Goal: Use online tool/utility: Utilize a website feature to perform a specific function

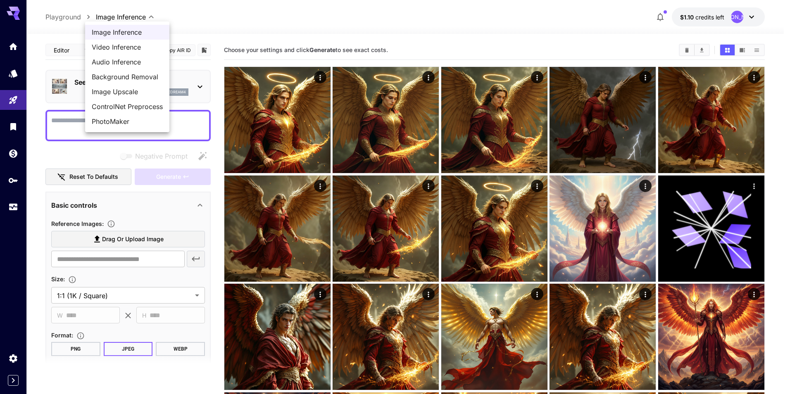
click at [727, 290] on div at bounding box center [395, 197] width 790 height 394
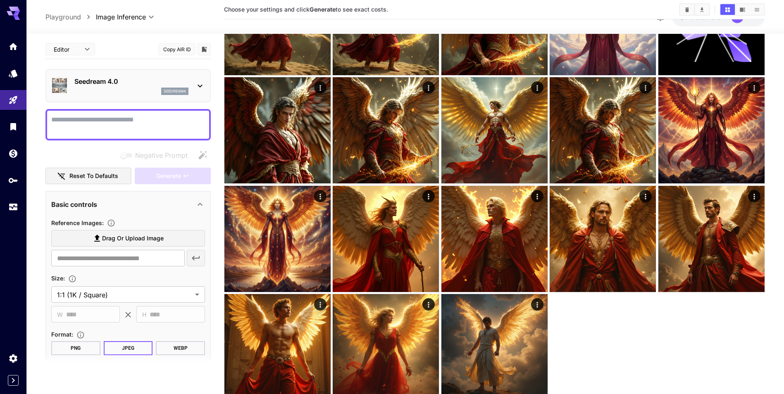
scroll to position [238, 0]
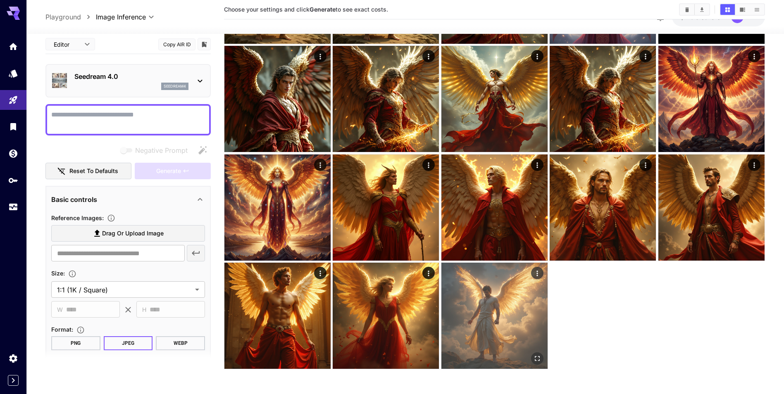
click at [487, 288] on img at bounding box center [494, 316] width 106 height 106
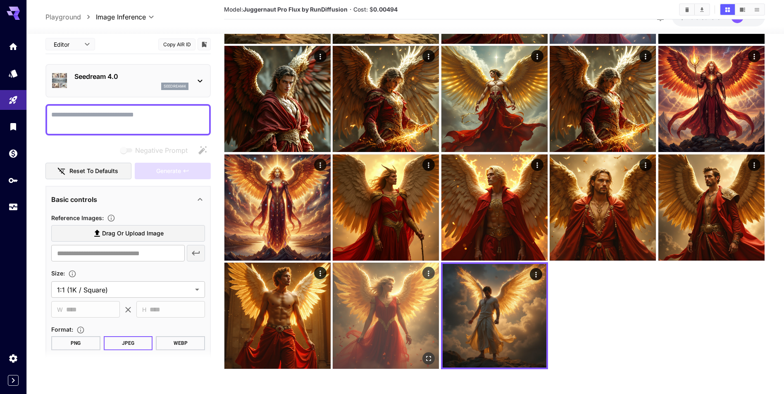
click at [397, 302] on img at bounding box center [386, 316] width 106 height 106
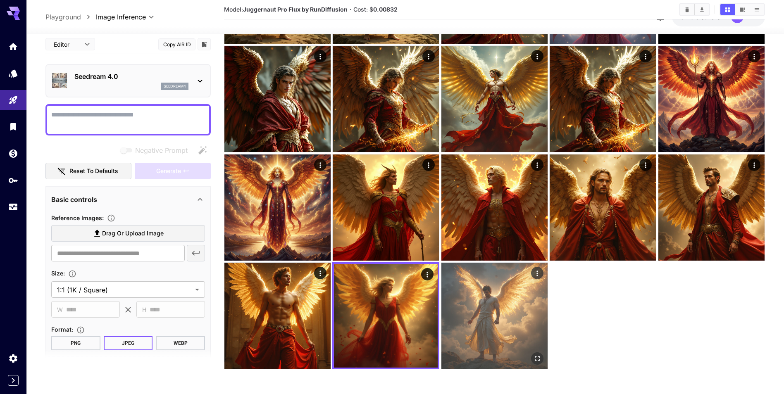
click at [482, 313] on img at bounding box center [494, 316] width 106 height 106
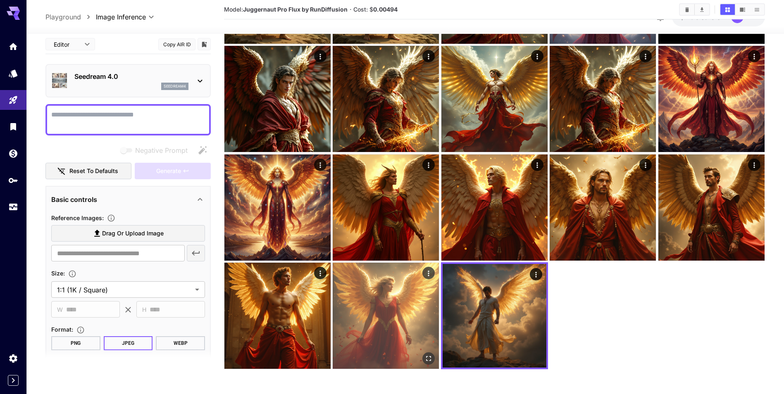
drag, startPoint x: 364, startPoint y: 327, endPoint x: 361, endPoint y: 323, distance: 5.3
click at [366, 326] on img at bounding box center [386, 316] width 106 height 106
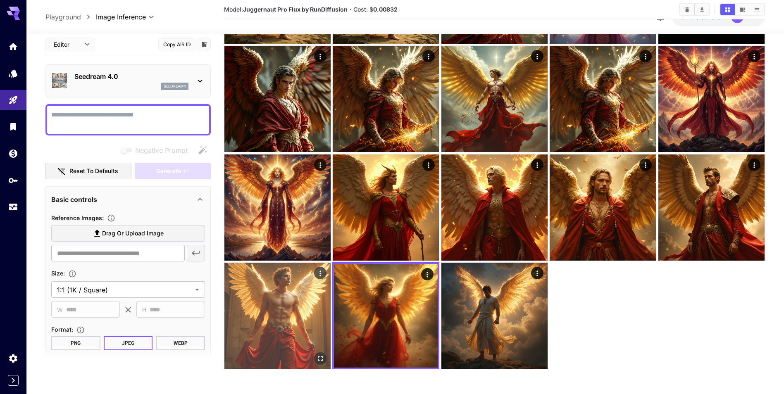
click at [286, 303] on img at bounding box center [277, 316] width 106 height 106
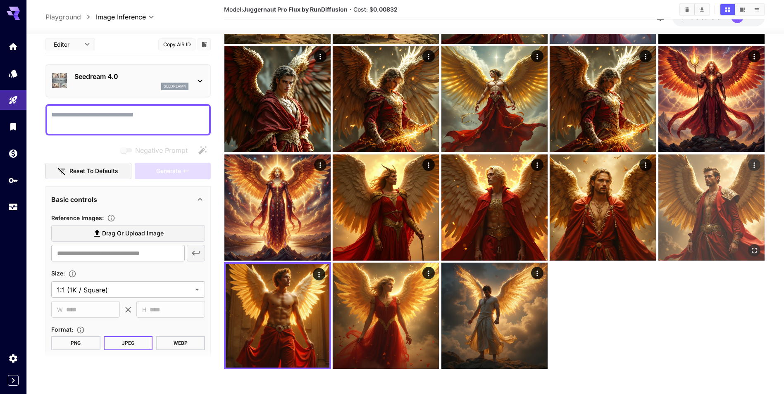
click at [723, 221] on img at bounding box center [711, 207] width 106 height 106
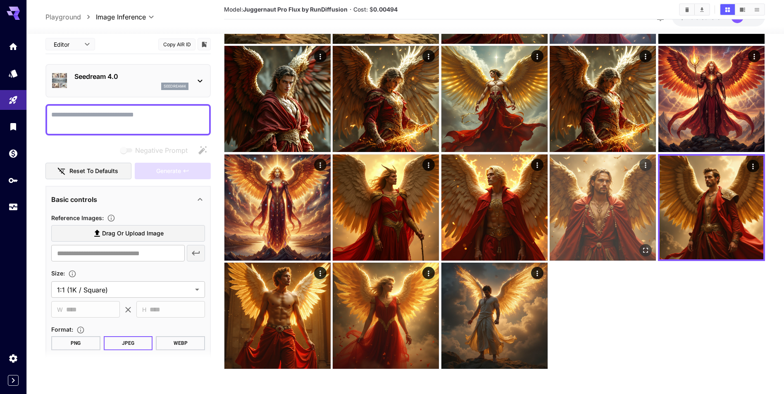
click at [609, 222] on img at bounding box center [602, 207] width 106 height 106
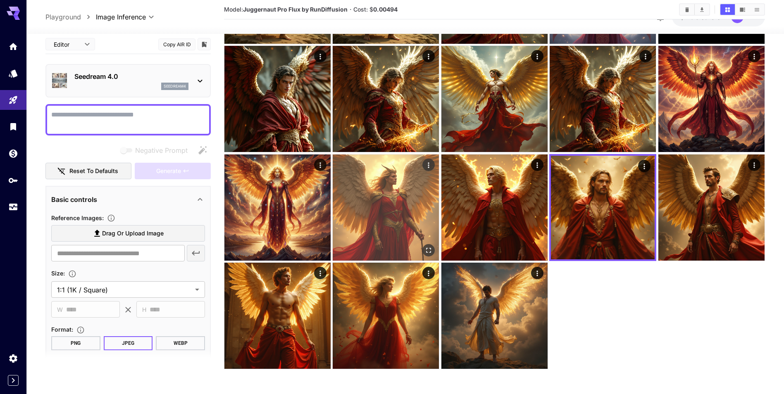
click at [335, 180] on img at bounding box center [386, 207] width 106 height 106
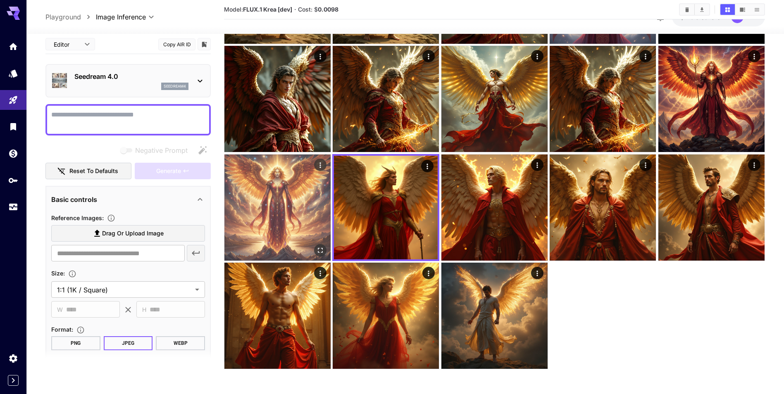
click at [283, 180] on img at bounding box center [277, 207] width 106 height 106
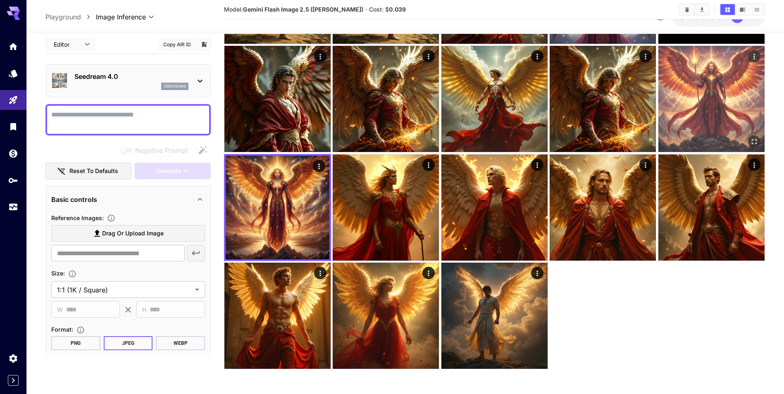
click at [727, 121] on img at bounding box center [711, 99] width 106 height 106
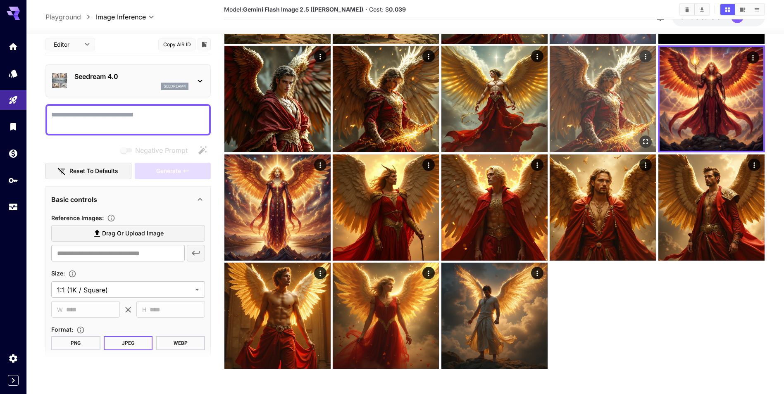
click at [611, 102] on img at bounding box center [602, 99] width 106 height 106
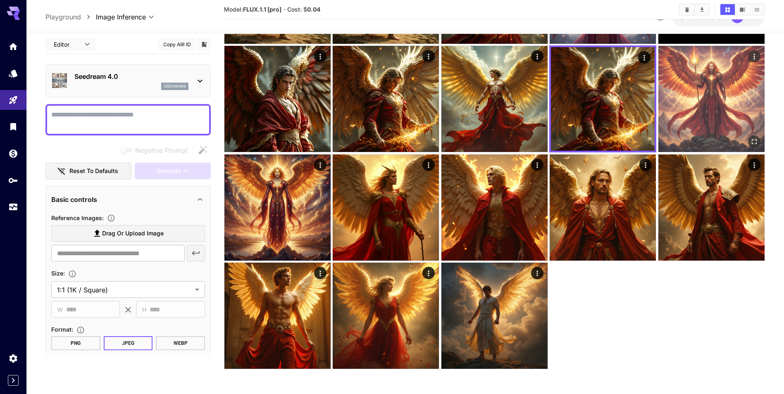
click at [688, 106] on img at bounding box center [711, 99] width 106 height 106
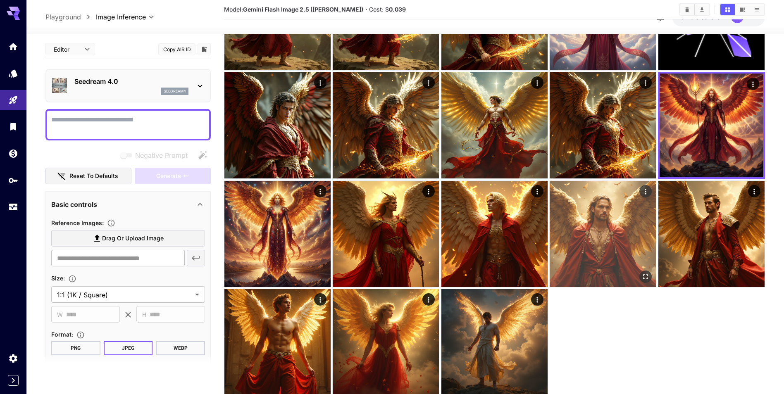
scroll to position [197, 0]
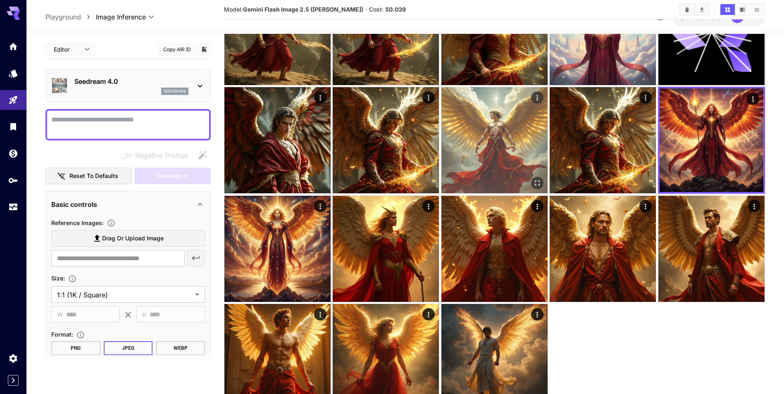
click at [485, 148] on img at bounding box center [494, 140] width 106 height 106
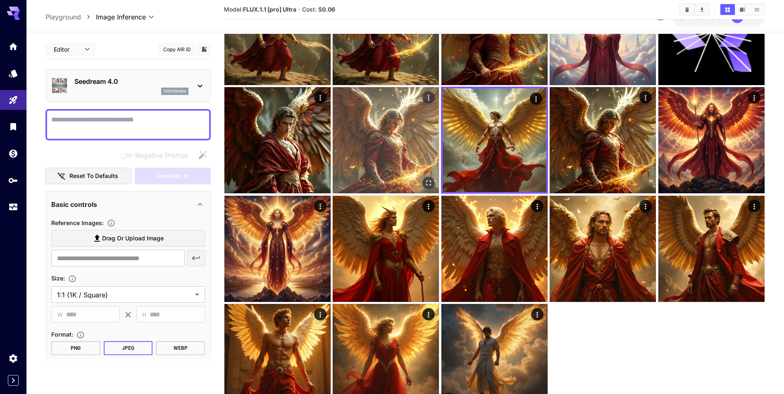
click at [371, 142] on img at bounding box center [386, 140] width 106 height 106
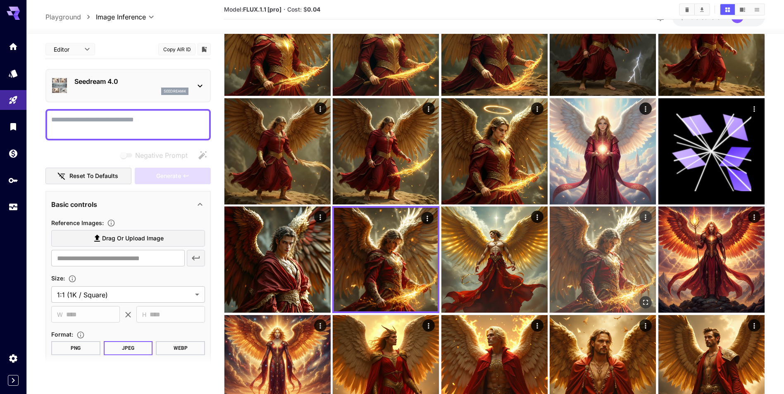
scroll to position [73, 0]
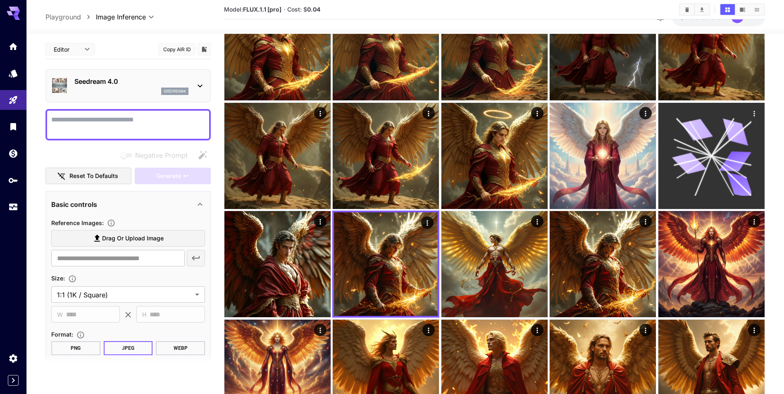
click at [677, 164] on icon at bounding box center [711, 156] width 80 height 80
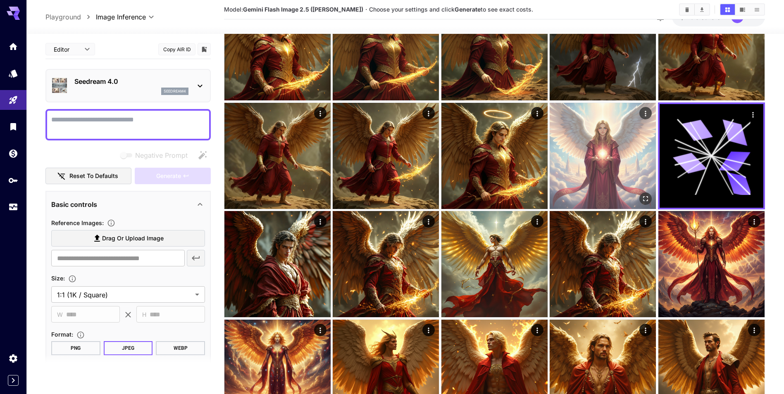
click at [599, 166] on img at bounding box center [602, 156] width 106 height 106
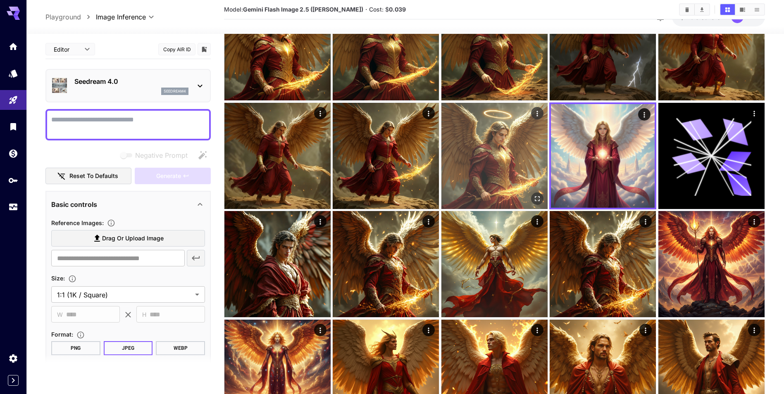
click at [485, 156] on img at bounding box center [494, 156] width 106 height 106
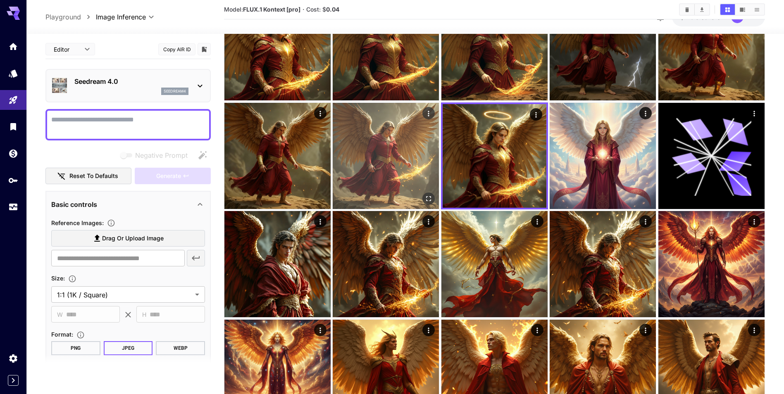
click at [390, 156] on img at bounding box center [386, 156] width 106 height 106
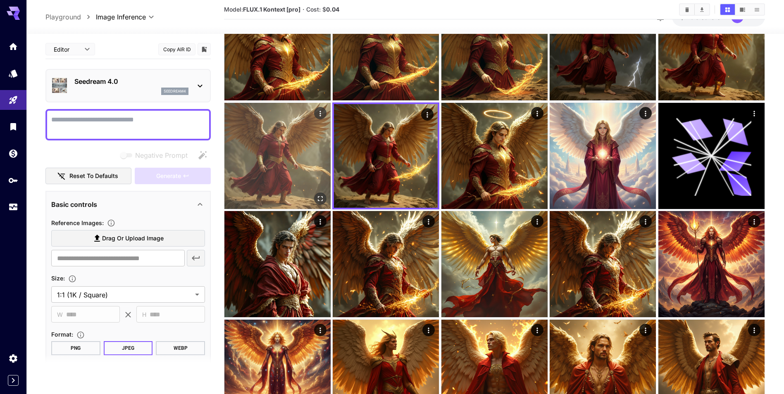
drag, startPoint x: 293, startPoint y: 143, endPoint x: 328, endPoint y: 147, distance: 34.9
click at [293, 143] on img at bounding box center [277, 156] width 106 height 106
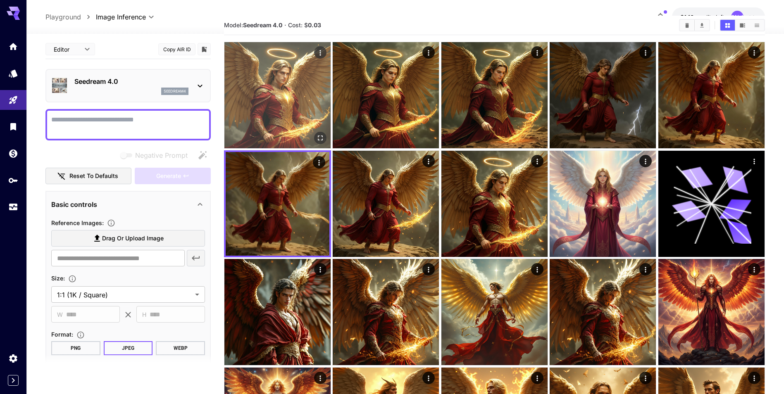
scroll to position [0, 0]
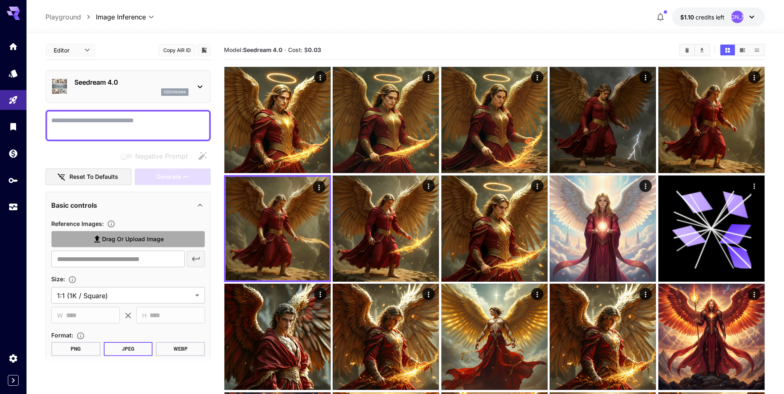
click at [132, 244] on span "Drag or upload image" at bounding box center [133, 239] width 62 height 10
click at [0, 0] on input "Drag or upload image" at bounding box center [0, 0] width 0 height 0
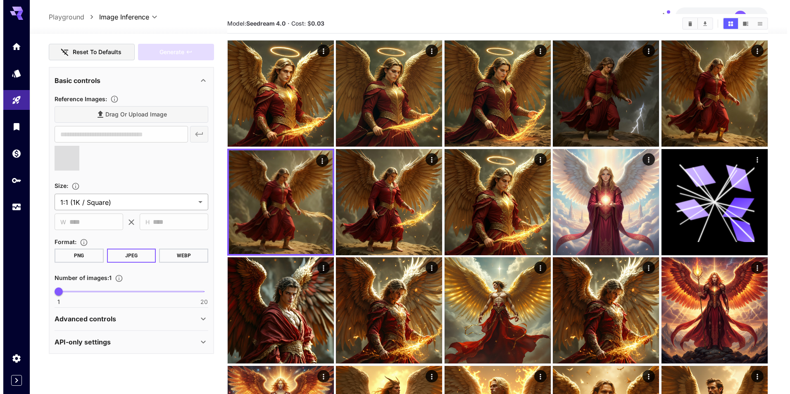
scroll to position [41, 0]
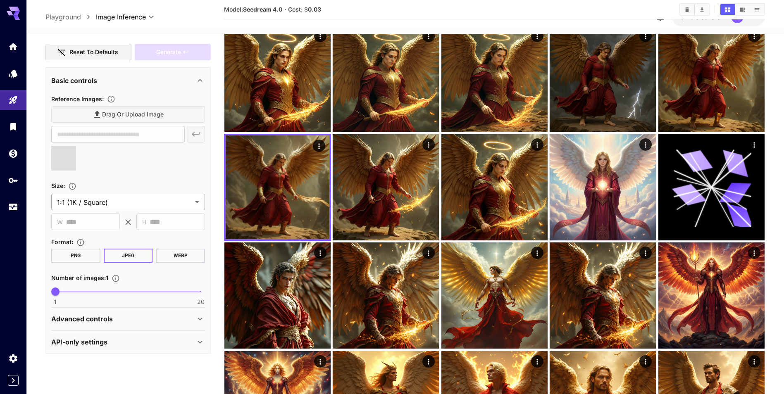
type input "**********"
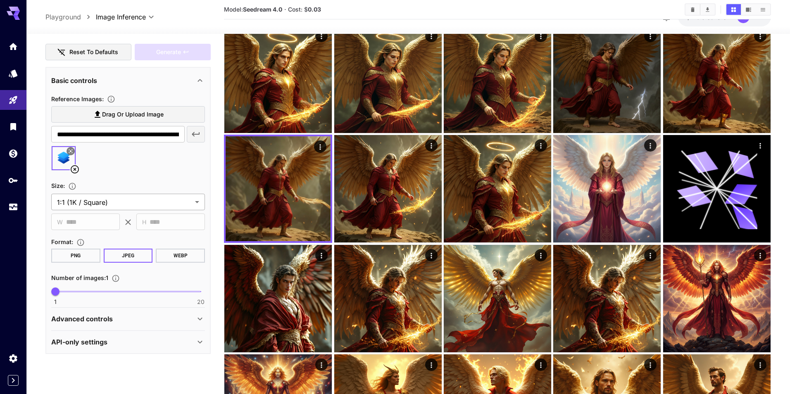
click at [198, 200] on body "**********" at bounding box center [395, 278] width 790 height 638
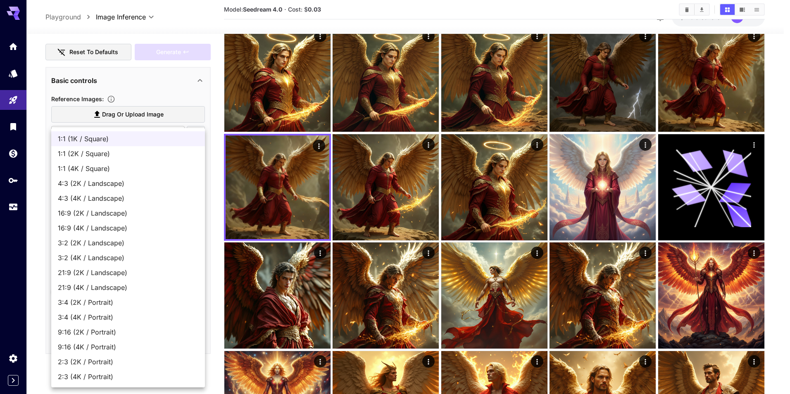
drag, startPoint x: 213, startPoint y: 102, endPoint x: 211, endPoint y: 87, distance: 15.8
click at [213, 97] on div at bounding box center [395, 197] width 790 height 394
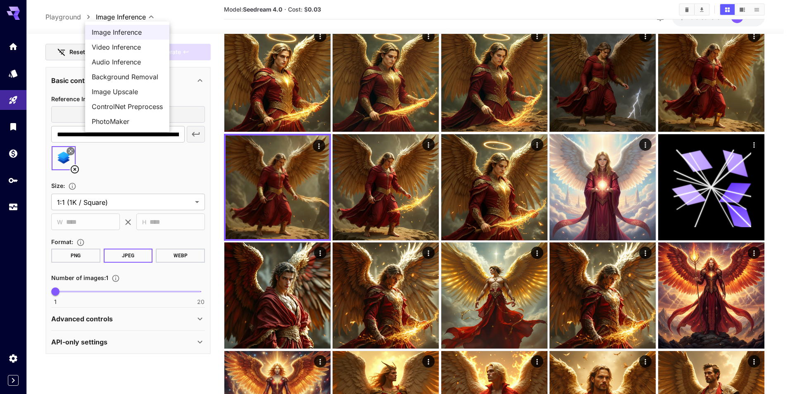
click at [151, 16] on body "**********" at bounding box center [395, 275] width 790 height 632
click at [124, 46] on span "Video Inference" at bounding box center [127, 47] width 71 height 10
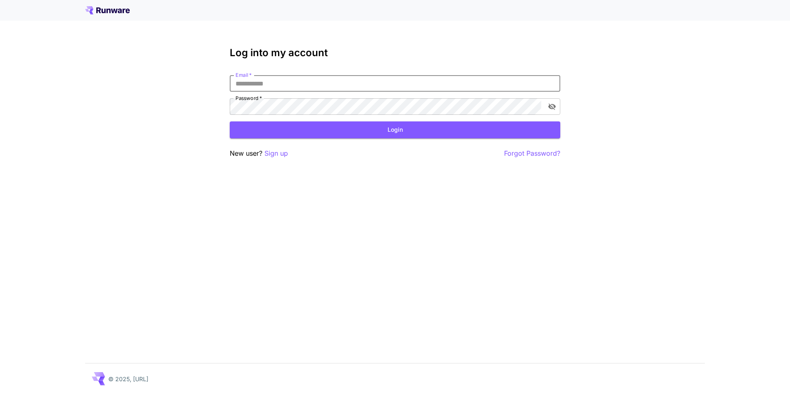
click at [351, 80] on input "Email   *" at bounding box center [395, 83] width 330 height 17
type input "**********"
click at [324, 128] on button "Login" at bounding box center [395, 129] width 330 height 17
